Goal: Task Accomplishment & Management: Manage account settings

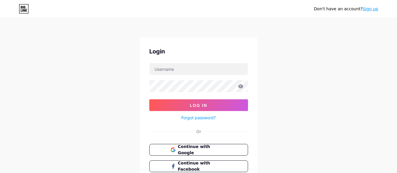
click at [206, 69] on input "text" at bounding box center [199, 69] width 98 height 12
drag, startPoint x: 0, startPoint y: 0, endPoint x: 206, endPoint y: 69, distance: 217.2
click at [206, 69] on input "text" at bounding box center [199, 69] width 98 height 12
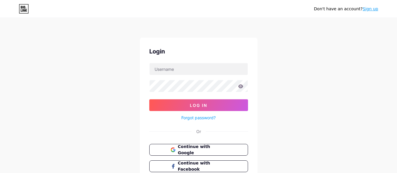
click at [237, 42] on div "Login Log In Forgot password? Or Continue with Google Continue with Facebook Co…" at bounding box center [199, 118] width 118 height 161
click at [218, 68] on input "text" at bounding box center [199, 69] width 98 height 12
click at [271, 66] on div "Don't have an account? Sign up Login Log In Forgot password? Or Continue with G…" at bounding box center [198, 108] width 397 height 217
click at [241, 69] on input "text" at bounding box center [199, 69] width 98 height 12
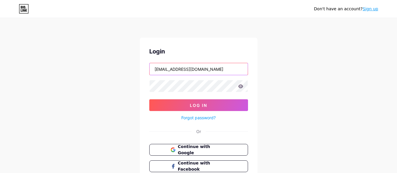
type input "marvellgodson2@gmail.com"
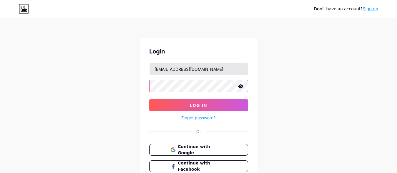
click at [149, 99] on button "Log In" at bounding box center [198, 105] width 99 height 12
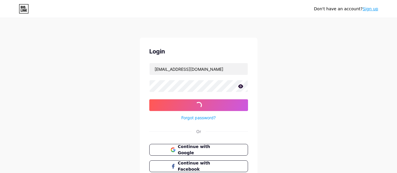
click at [296, 50] on div "Don't have an account? Sign up Login marvellgodson2@gmail.com Log In Forgot pas…" at bounding box center [198, 108] width 397 height 217
click at [149, 99] on button "Log In" at bounding box center [198, 105] width 99 height 12
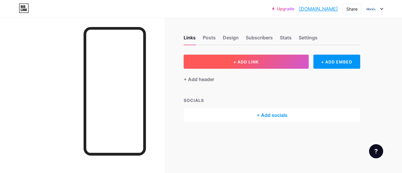
click at [239, 65] on button "+ ADD LINK" at bounding box center [245, 62] width 125 height 14
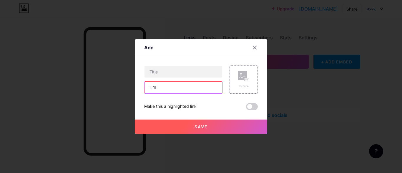
click at [195, 88] on input "text" at bounding box center [183, 88] width 78 height 12
paste input "[URL][DOMAIN_NAME]"
type input "https://crian-hosting-system-862.created.app/api/view/blue-diamond-cash-coin-1"
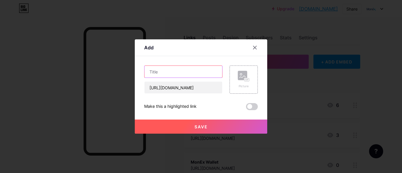
click at [207, 71] on input "text" at bounding box center [183, 72] width 78 height 12
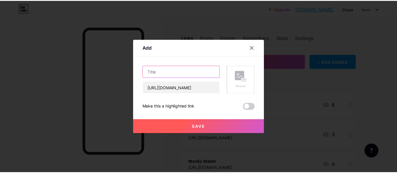
scroll to position [0, 0]
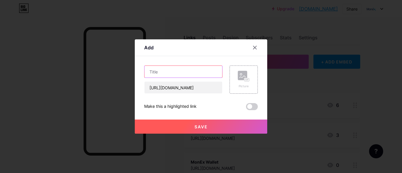
paste input "Blue Diamond Cash Coin"
type input "Blue Diamond Cash Coin"
click at [199, 121] on button "Save" at bounding box center [201, 127] width 132 height 14
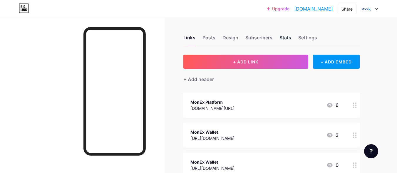
click at [285, 39] on div "Stats" at bounding box center [286, 39] width 12 height 11
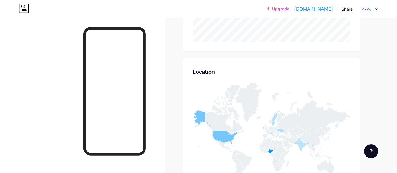
scroll to position [588, 0]
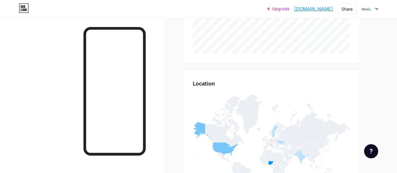
click at [375, 6] on div at bounding box center [369, 9] width 17 height 11
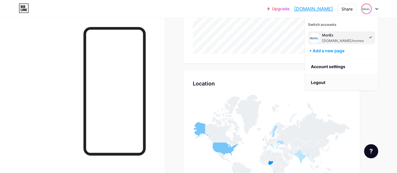
click at [347, 79] on li "Logout" at bounding box center [341, 83] width 73 height 16
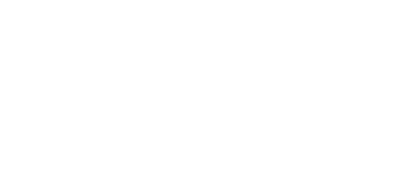
scroll to position [0, 0]
